Goal: Find specific page/section: Find specific page/section

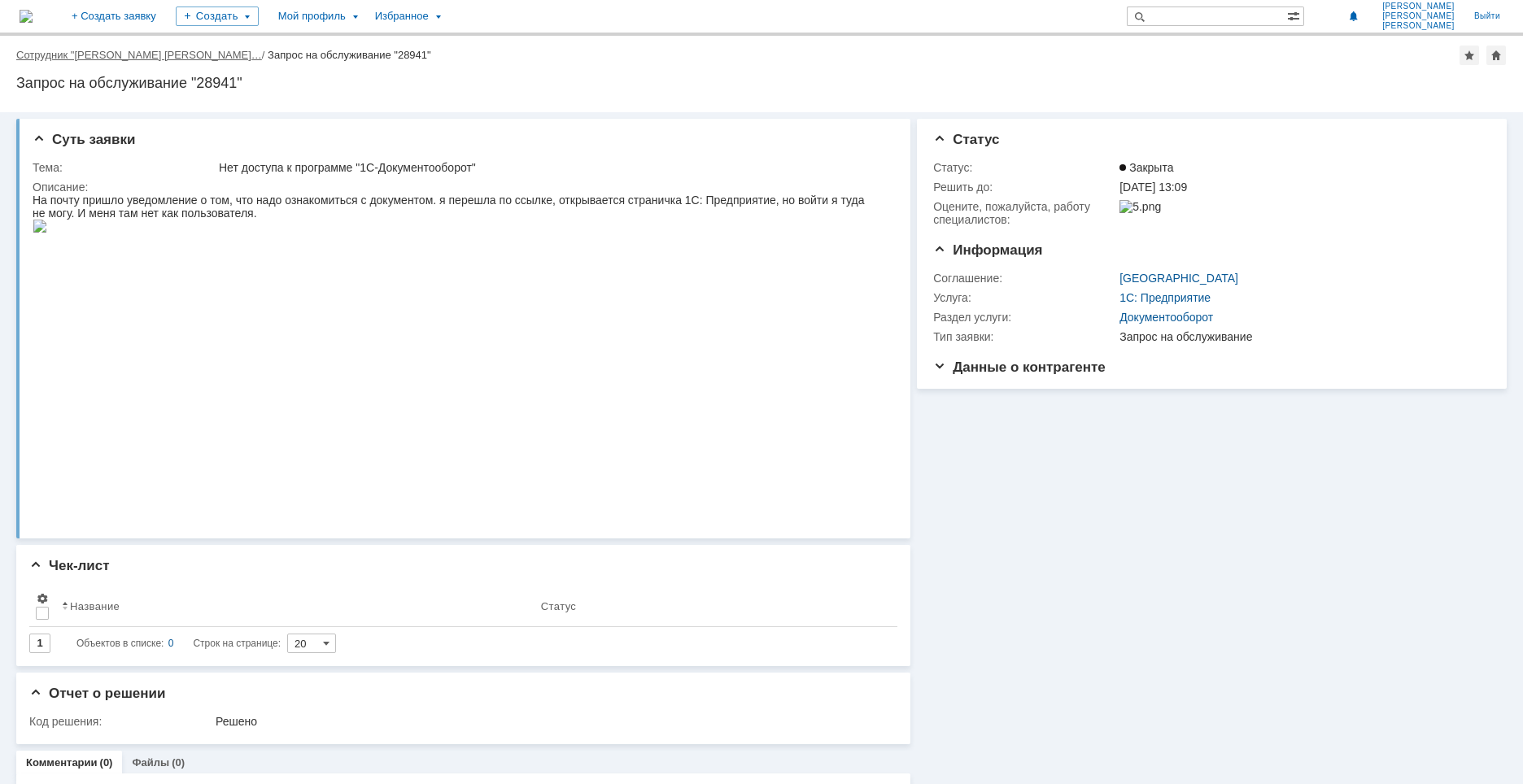
click at [144, 50] on link "Сотрудник "[PERSON_NAME] [PERSON_NAME]…" at bounding box center [138, 54] width 246 height 12
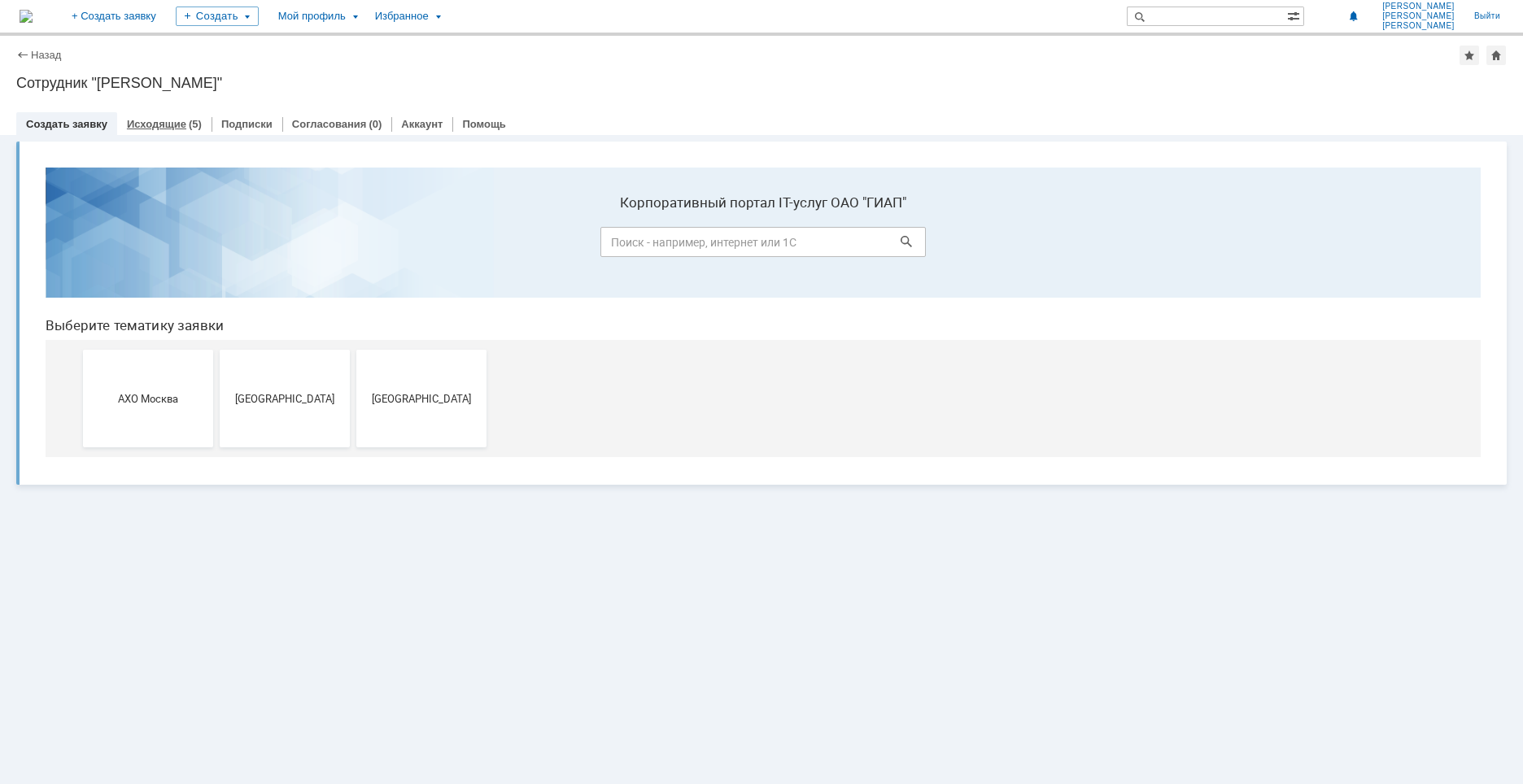
click at [164, 127] on link "Исходящие" at bounding box center [156, 123] width 60 height 12
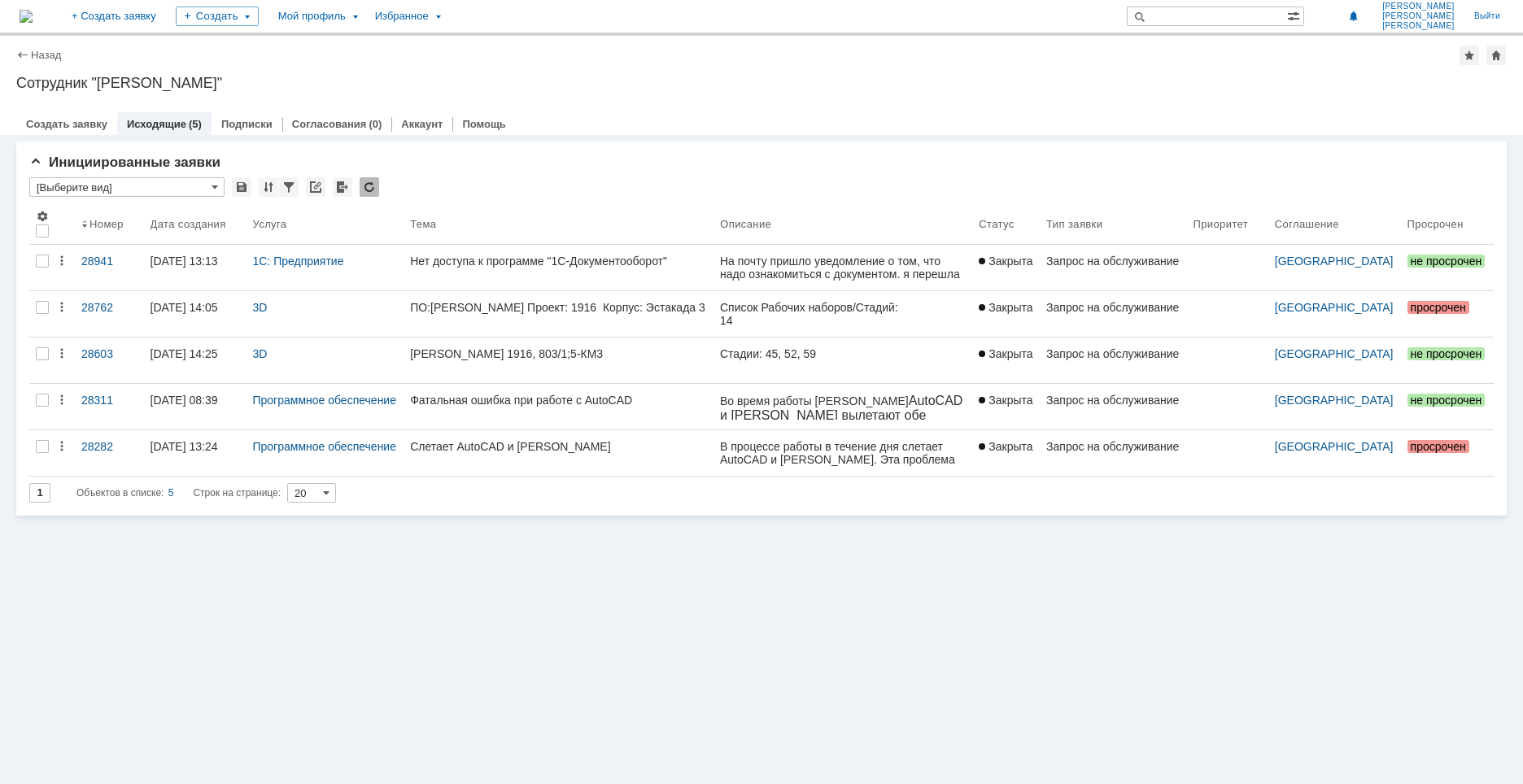
click at [29, 54] on div "Назад" at bounding box center [38, 54] width 45 height 12
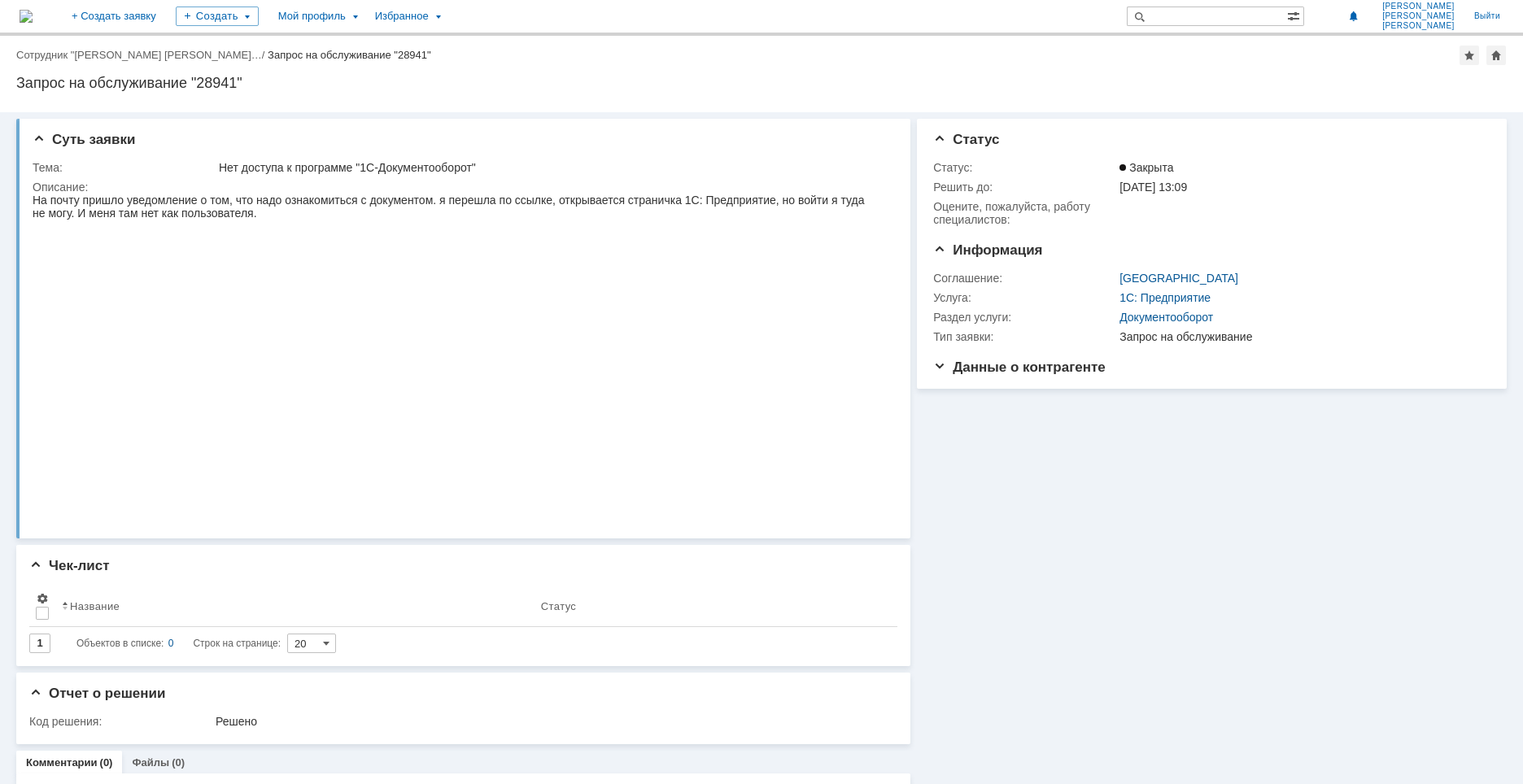
click at [63, 61] on div "Назад | Сотрудник "[PERSON_NAME] [PERSON_NAME]… / Запрос на обслуживание "28941"" at bounding box center [762, 55] width 1491 height 20
click at [64, 57] on link "Сотрудник "[PERSON_NAME] [PERSON_NAME]…" at bounding box center [138, 54] width 246 height 12
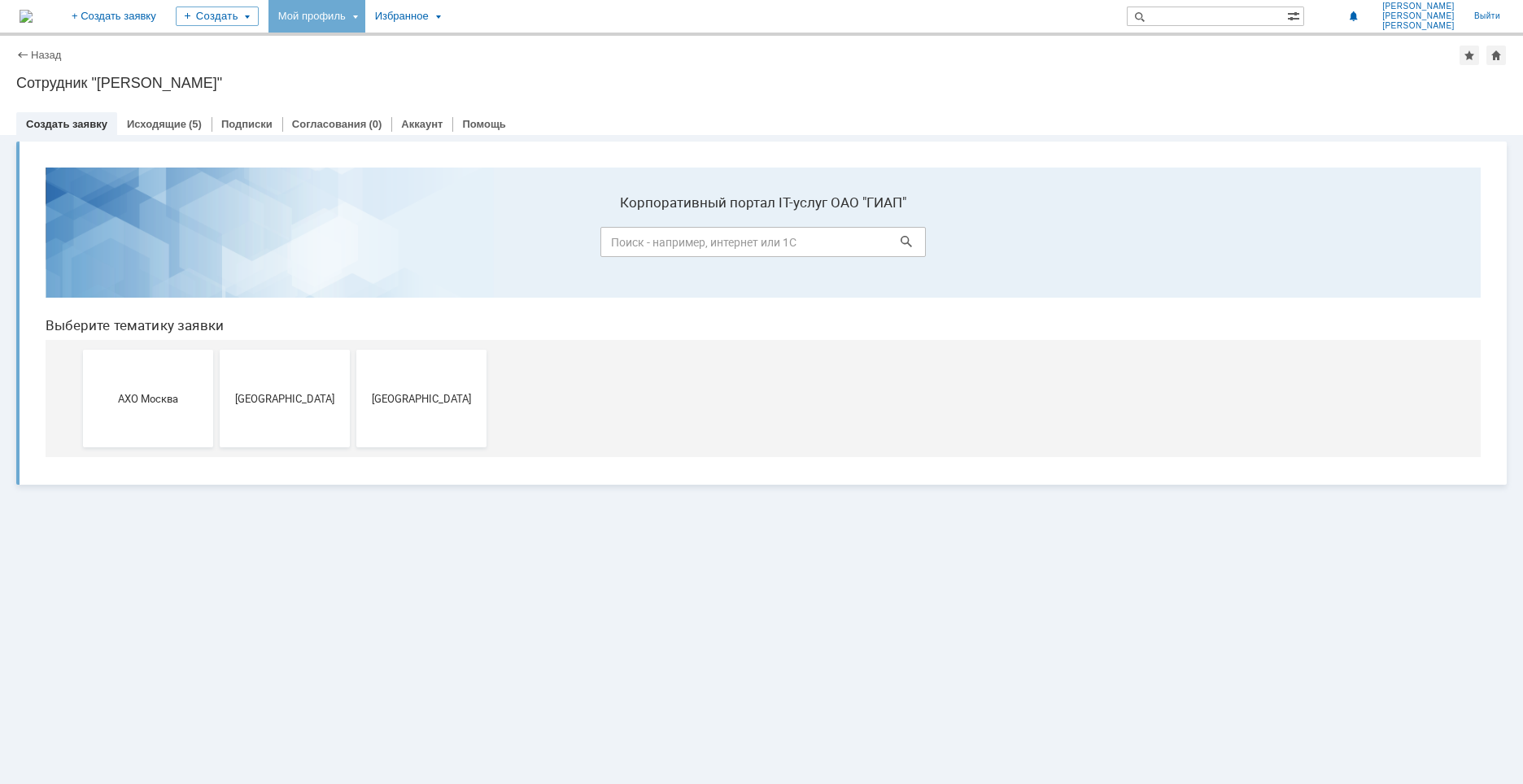
click at [365, 17] on div "Мой профиль" at bounding box center [317, 16] width 97 height 32
click at [395, 48] on link "Мой аккаунт" at bounding box center [334, 48] width 123 height 20
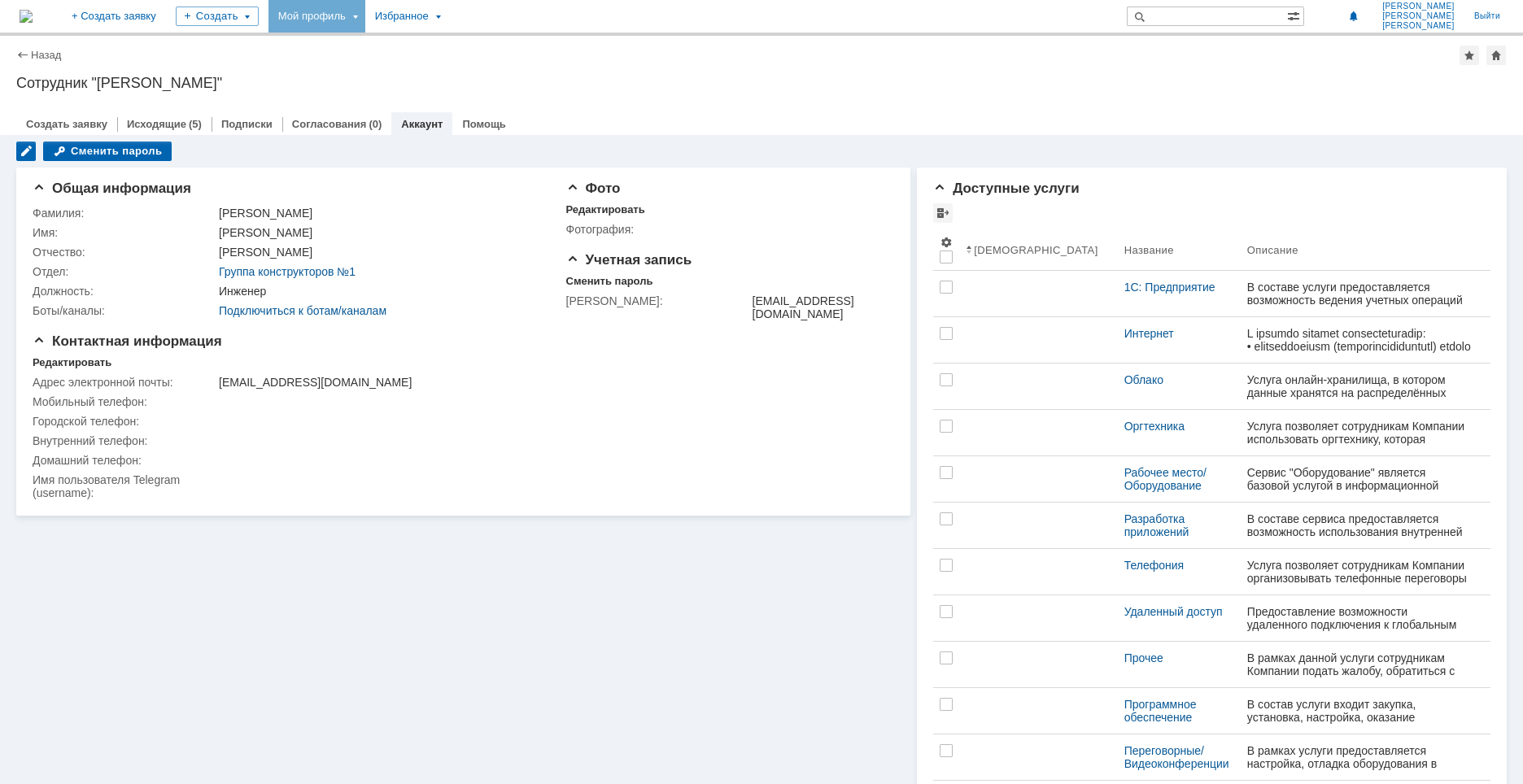
click at [50, 61] on div "Назад | Сотрудник "[PERSON_NAME]"" at bounding box center [762, 55] width 1491 height 20
click at [45, 55] on link "Назад" at bounding box center [46, 54] width 30 height 12
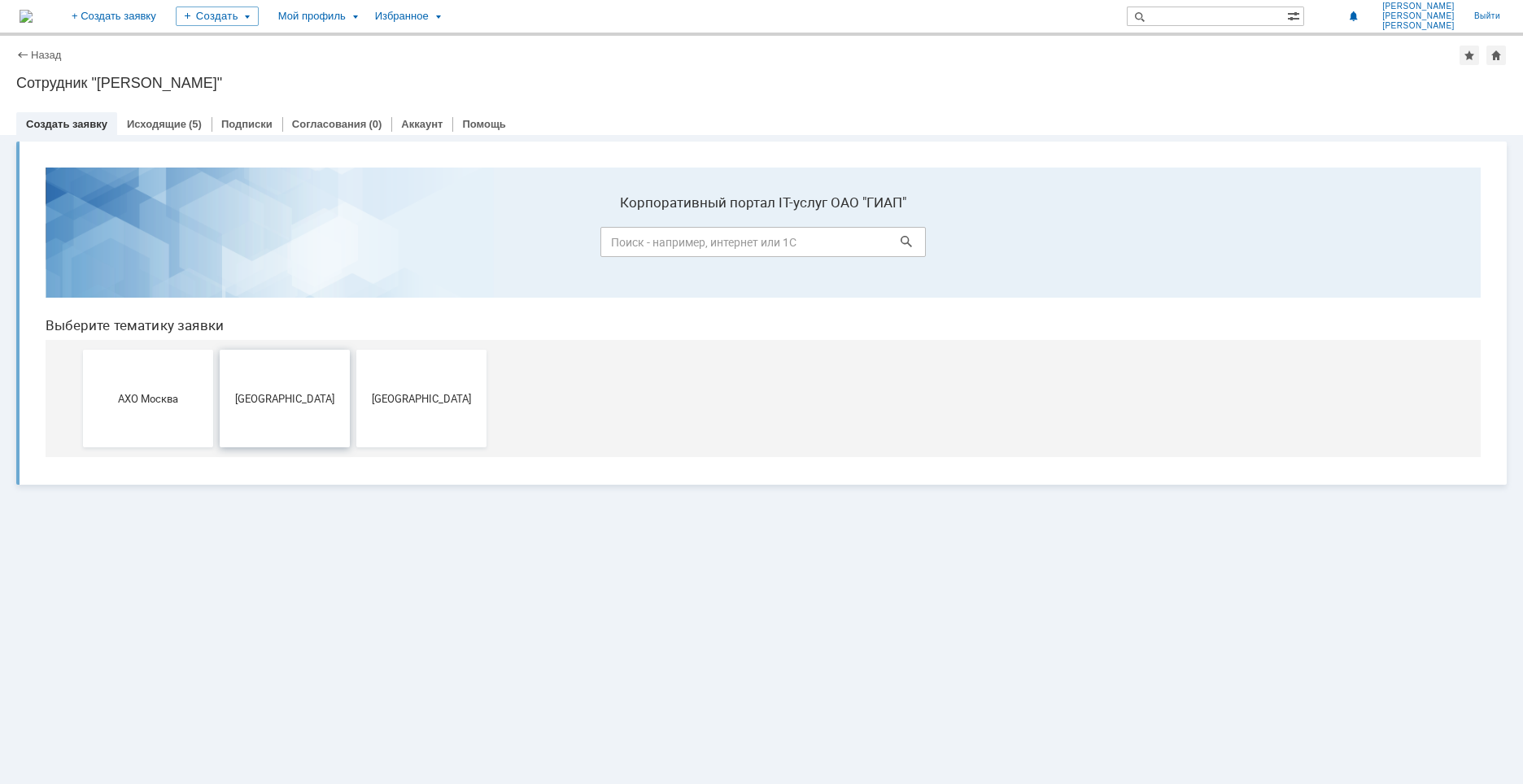
click at [303, 404] on span "[GEOGRAPHIC_DATA]" at bounding box center [284, 398] width 120 height 12
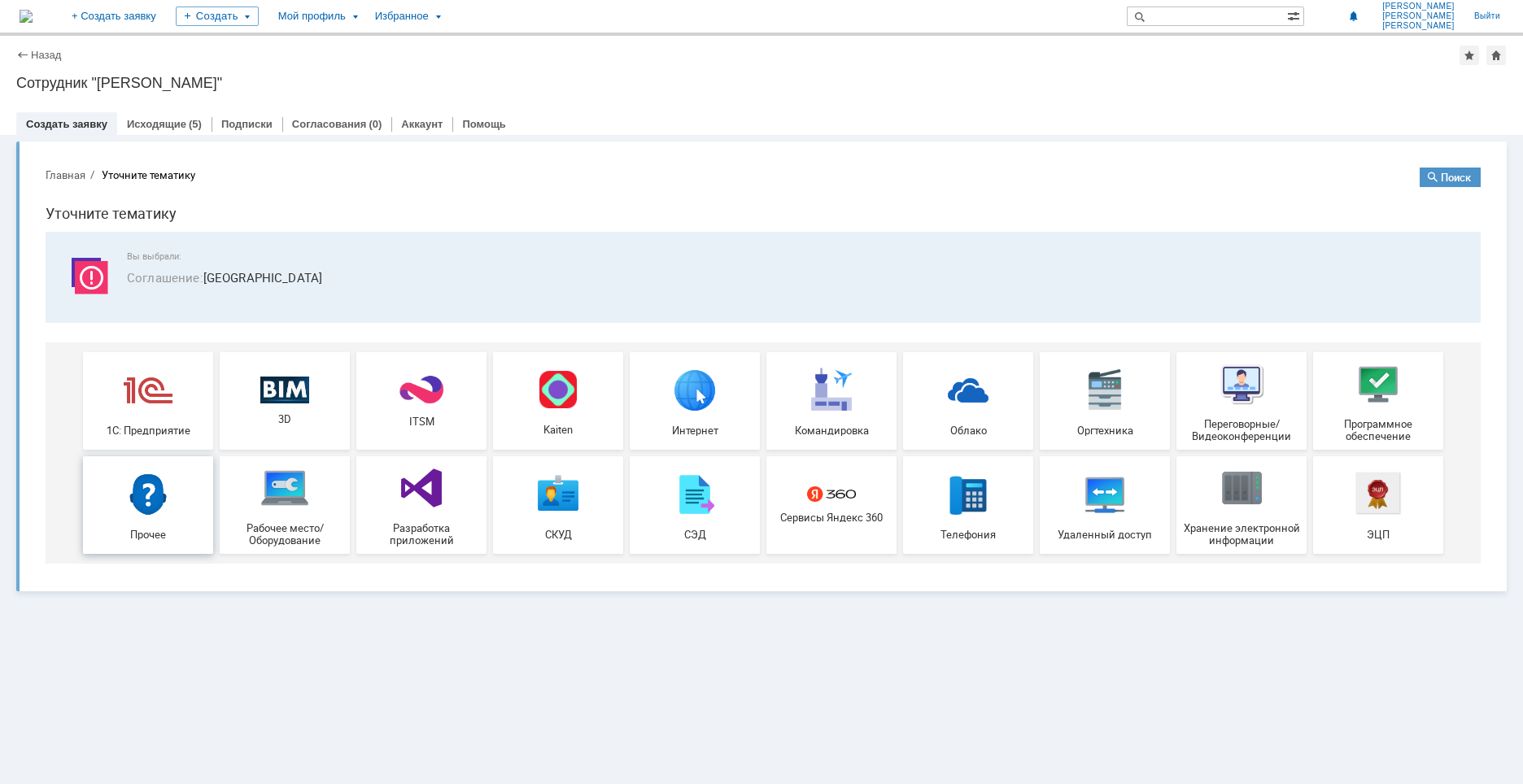
click at [157, 483] on img at bounding box center [147, 493] width 48 height 48
click at [449, 21] on div "Избранное" at bounding box center [407, 16] width 83 height 32
click at [449, 16] on div "Избранное" at bounding box center [407, 16] width 83 height 32
click at [449, 23] on div "Избранное" at bounding box center [407, 16] width 83 height 32
click at [365, 27] on div "Мой профиль" at bounding box center [317, 16] width 97 height 32
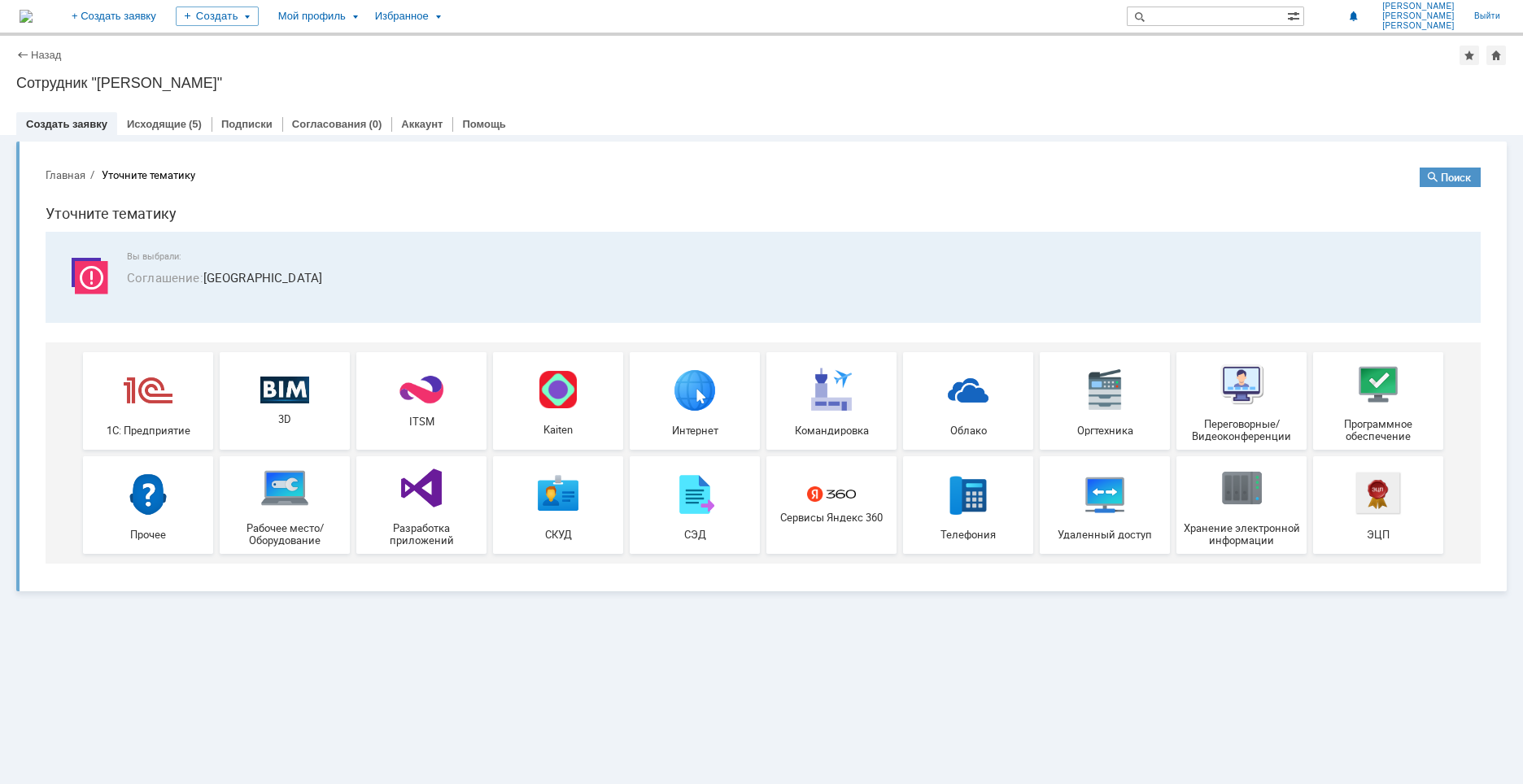
click at [203, 64] on div "Назад | Сотрудник "[PERSON_NAME]"" at bounding box center [762, 55] width 1491 height 20
click at [163, 122] on link "Исходящие" at bounding box center [156, 123] width 60 height 12
